Goal: Transaction & Acquisition: Purchase product/service

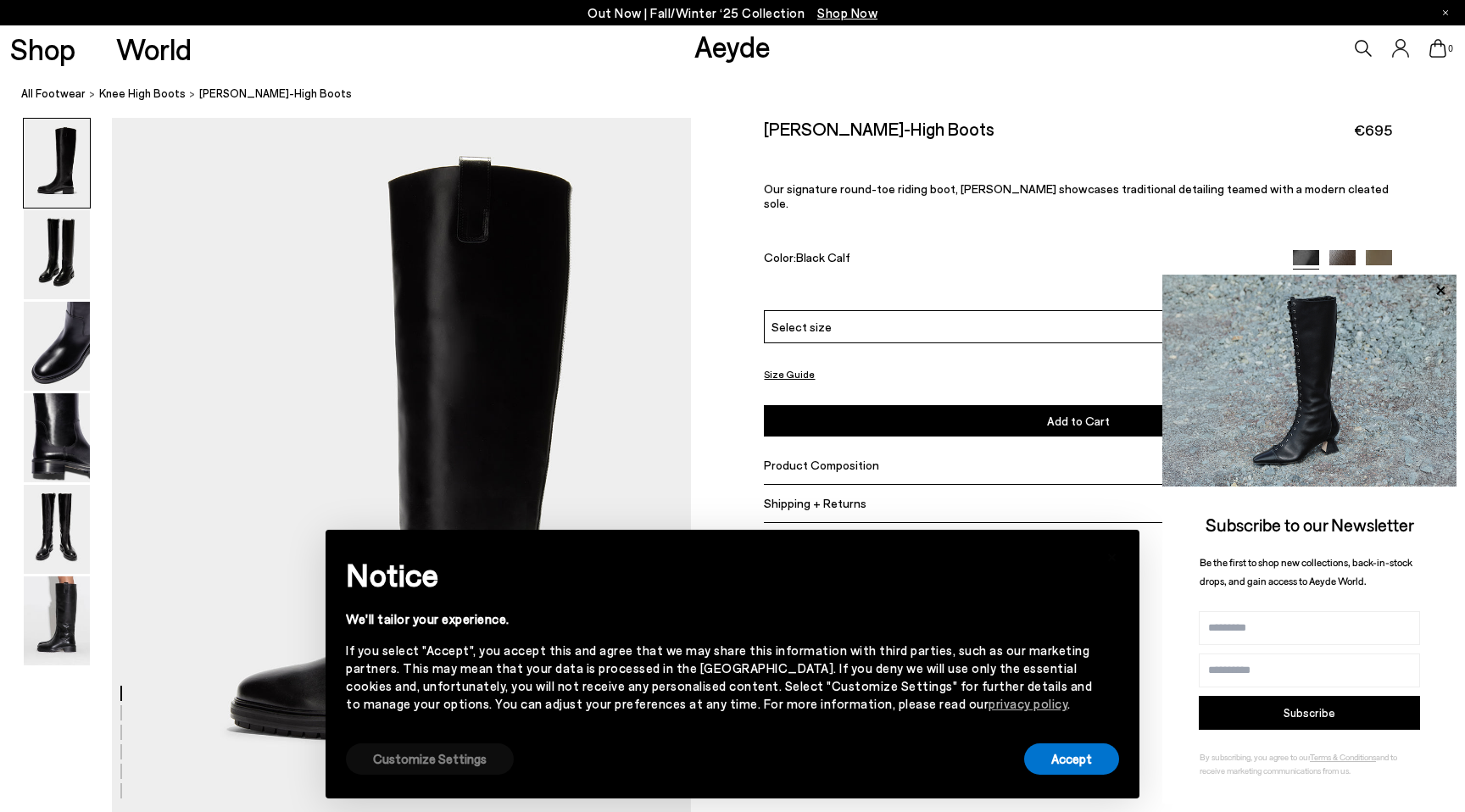
click at [441, 751] on button "Customize Settings" at bounding box center [430, 759] width 168 height 32
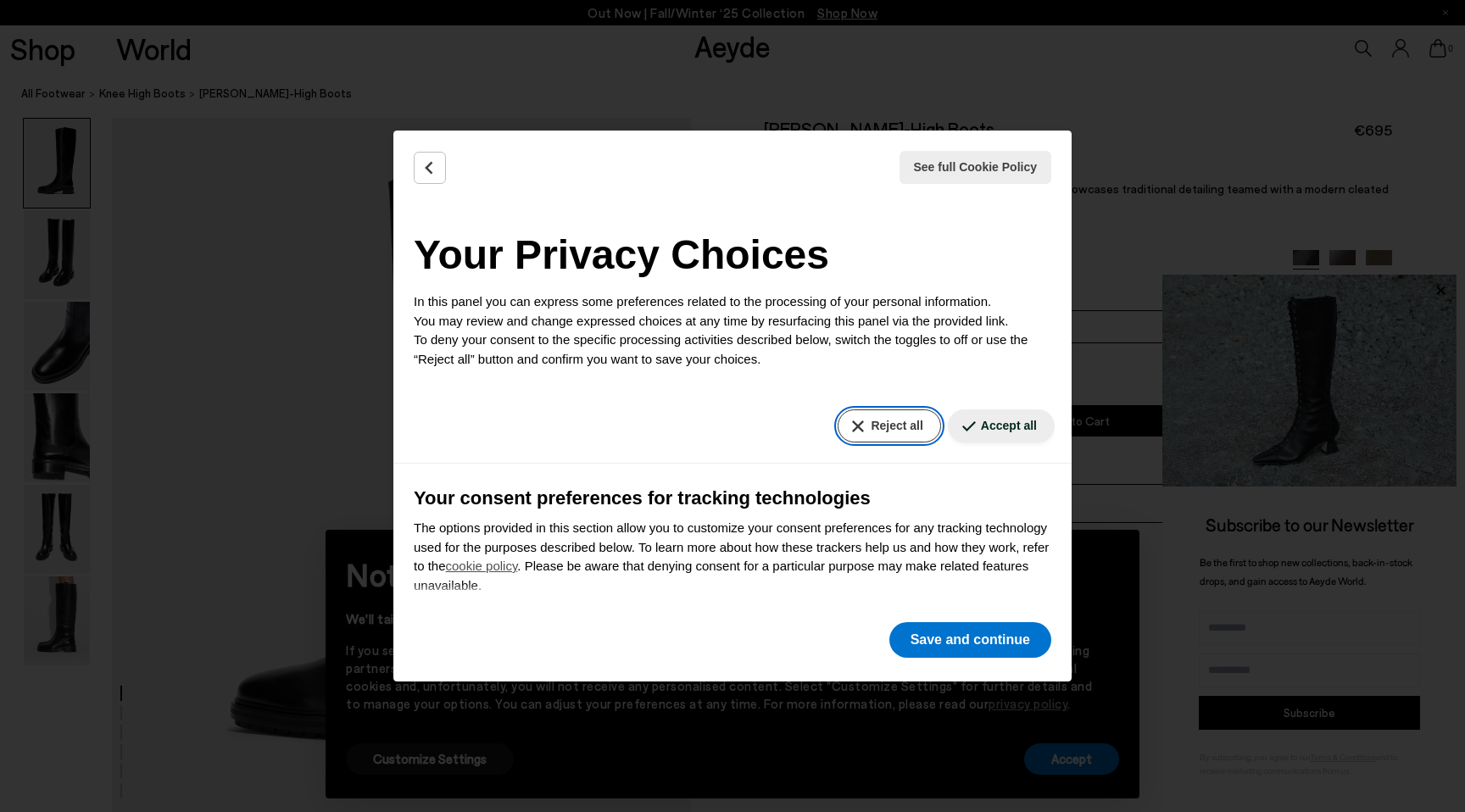
click at [888, 420] on button "Reject all" at bounding box center [889, 425] width 103 height 33
click at [980, 646] on button "Save and continue" at bounding box center [970, 639] width 162 height 35
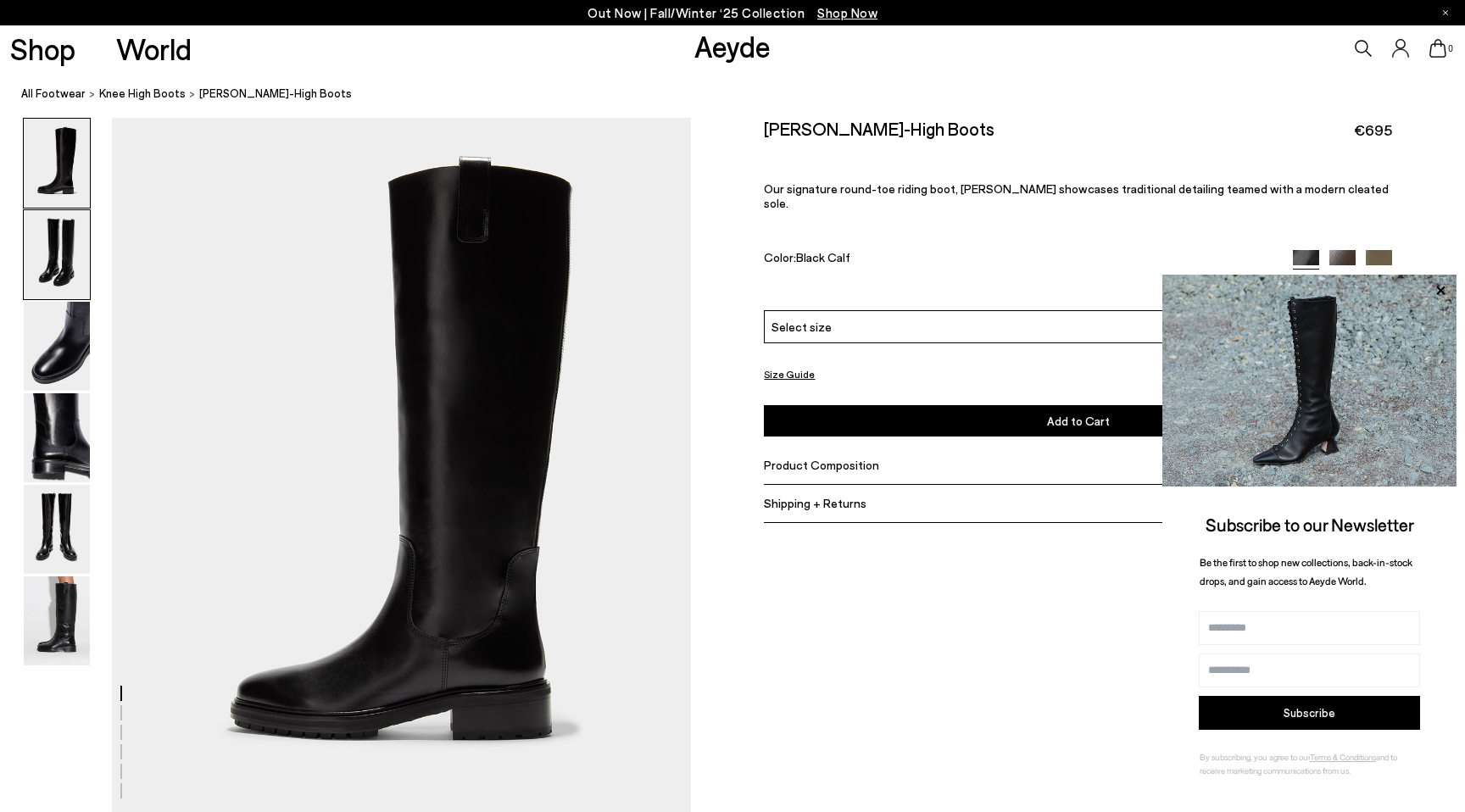
click at [56, 254] on img at bounding box center [56, 255] width 66 height 89
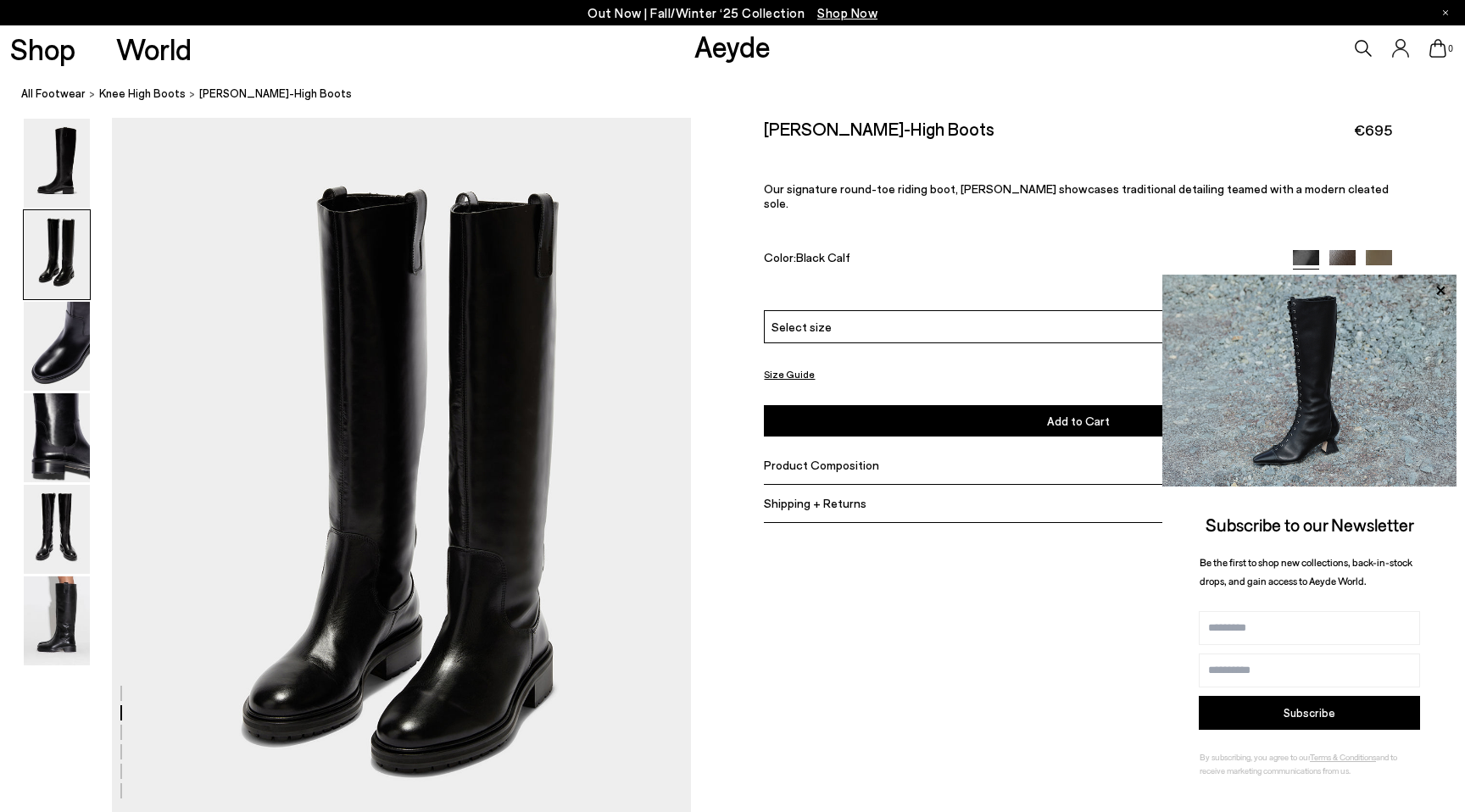
scroll to position [698, 0]
click at [69, 355] on img at bounding box center [56, 346] width 66 height 89
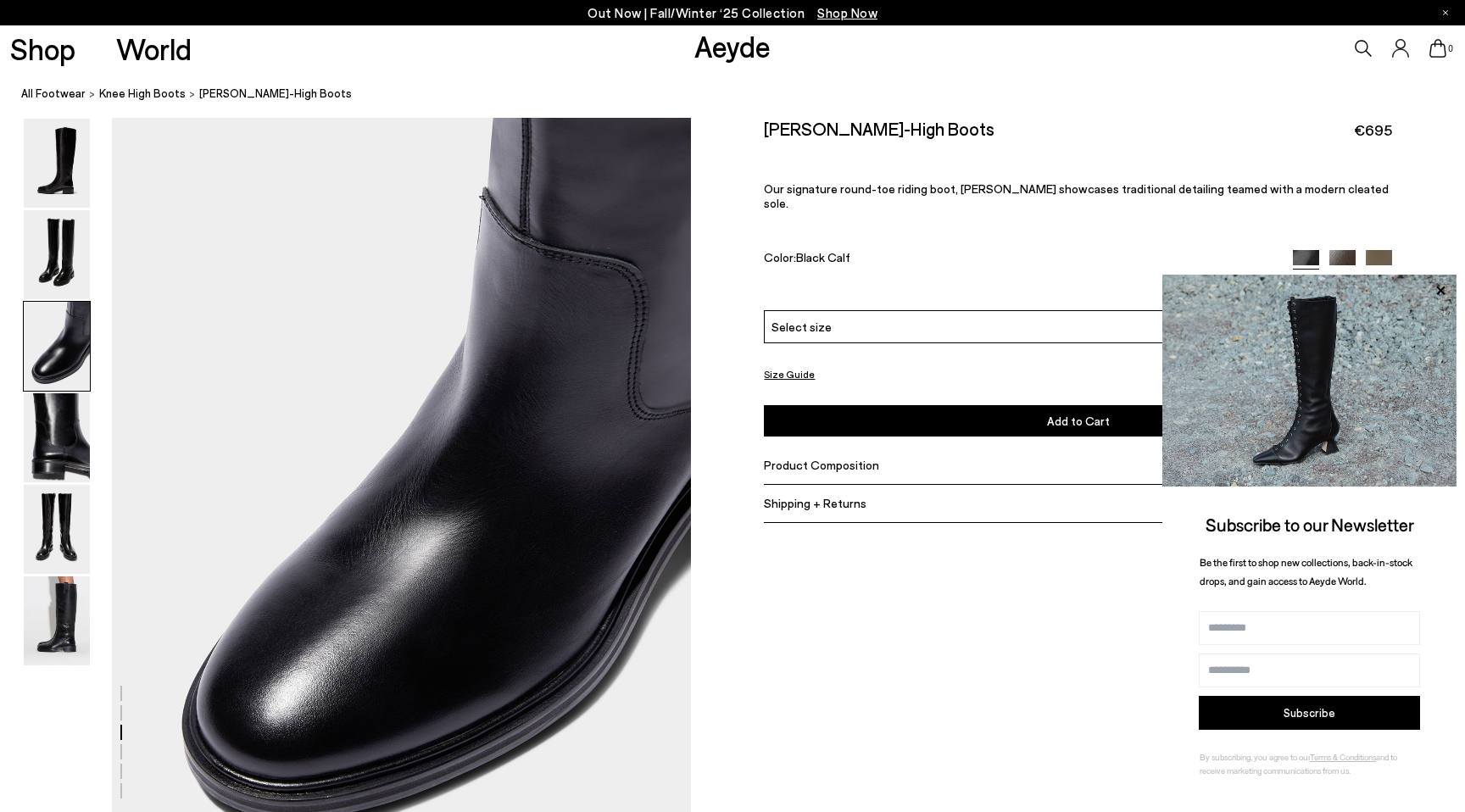
scroll to position [1472, 0]
click at [74, 410] on img at bounding box center [56, 437] width 66 height 89
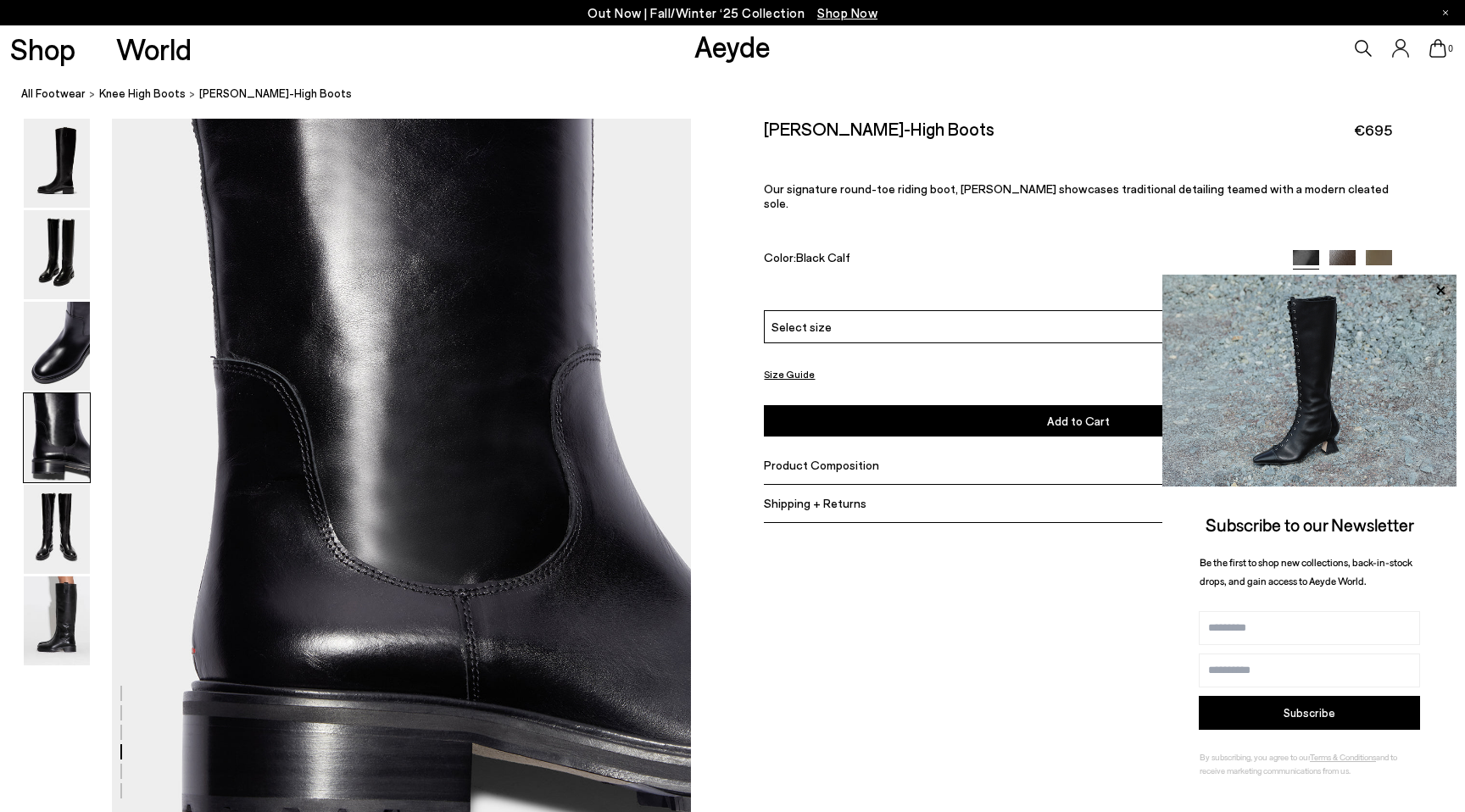
scroll to position [2246, 0]
click at [76, 520] on img at bounding box center [56, 529] width 66 height 89
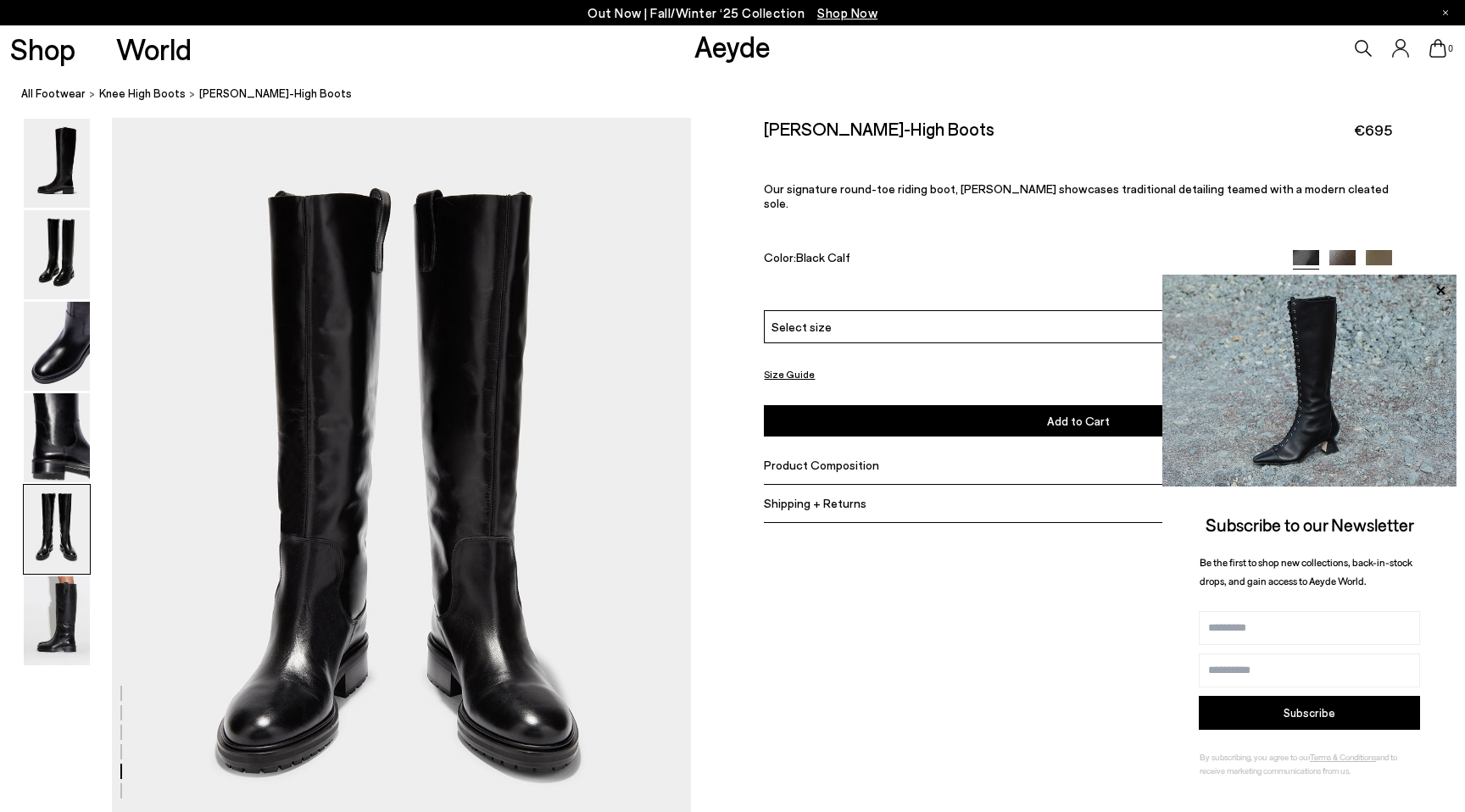
scroll to position [3020, 0]
click at [70, 609] on img at bounding box center [56, 621] width 66 height 89
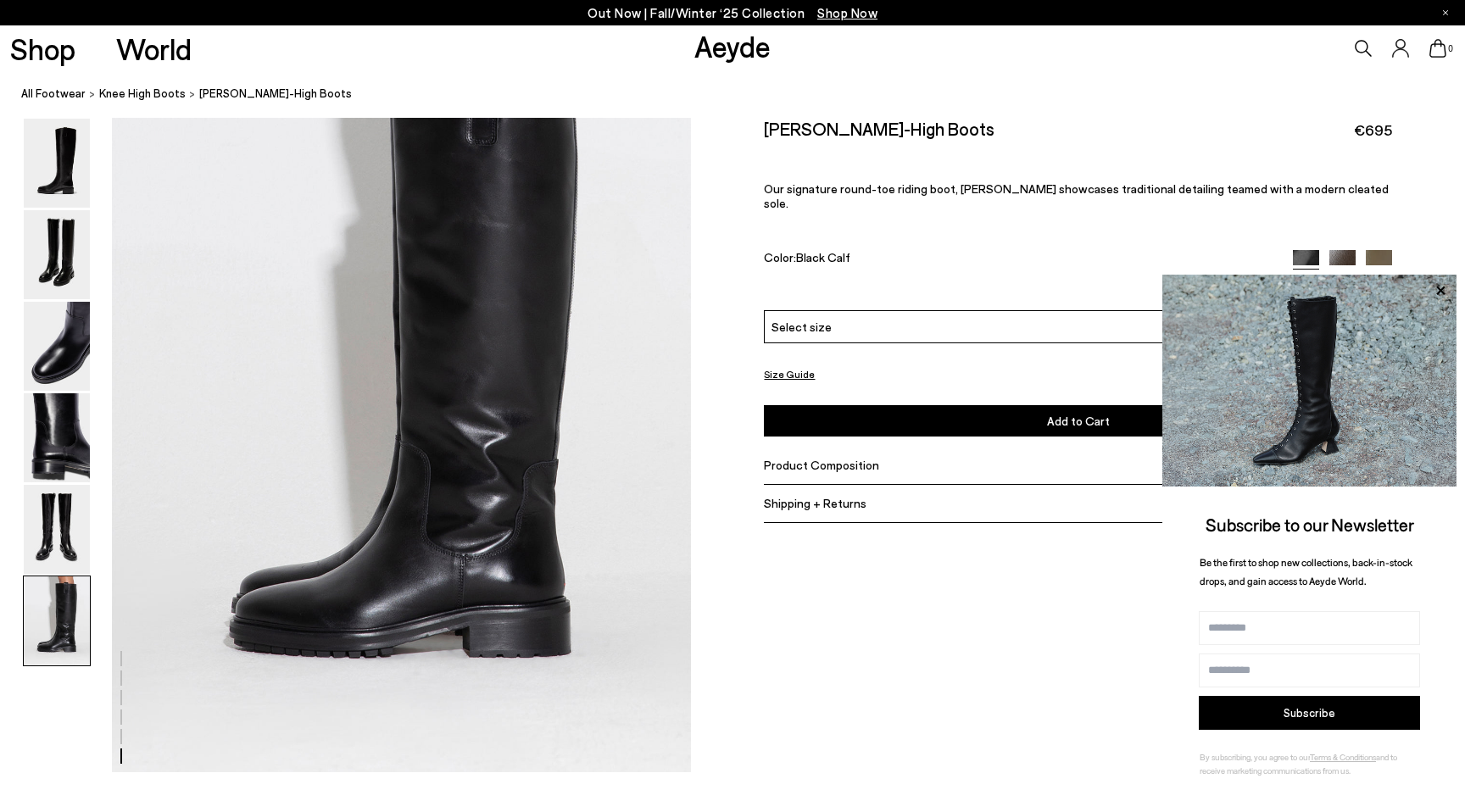
scroll to position [3911, 0]
click at [1440, 294] on icon at bounding box center [1441, 291] width 22 height 22
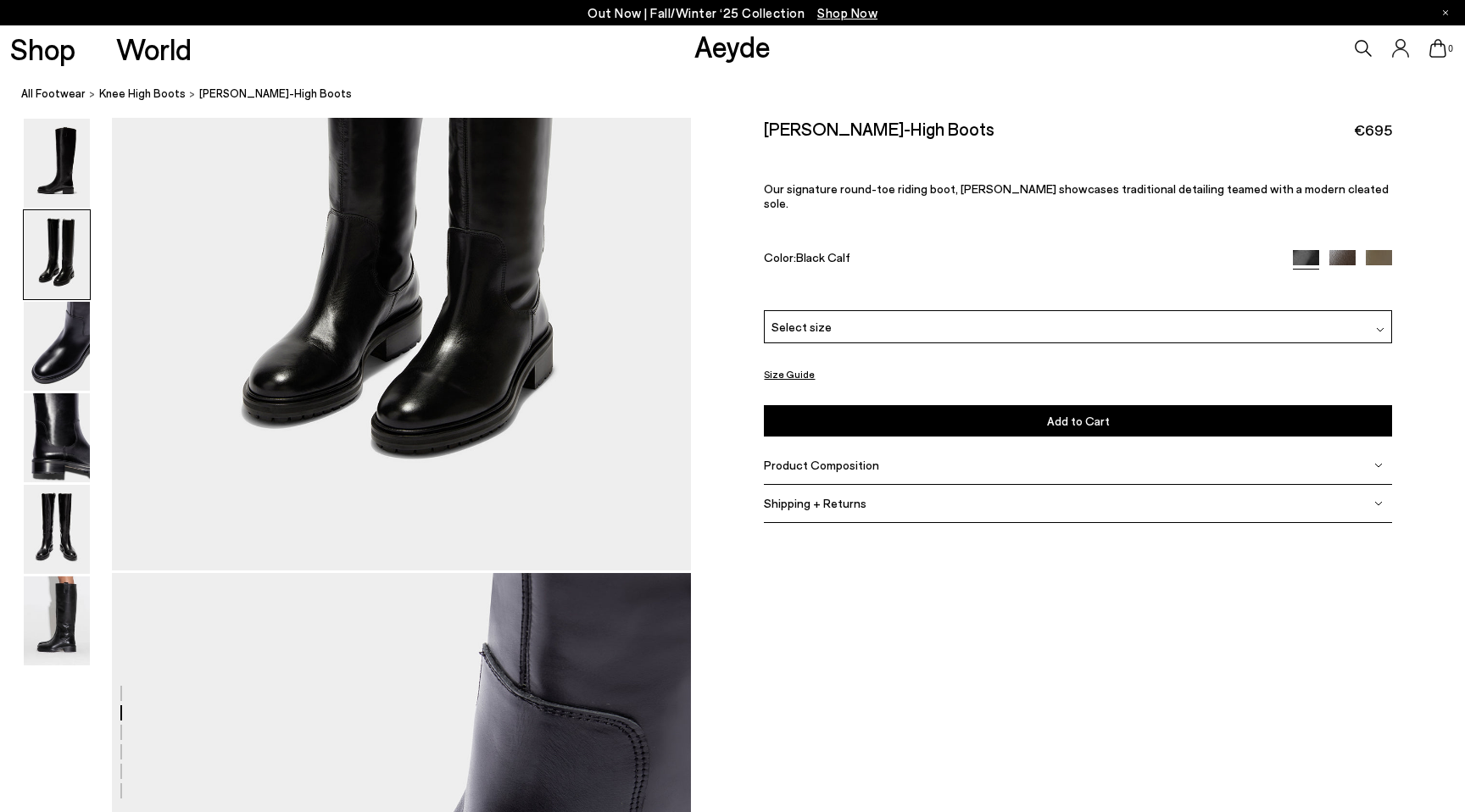
scroll to position [1018, 0]
